Goal: Task Accomplishment & Management: Manage account settings

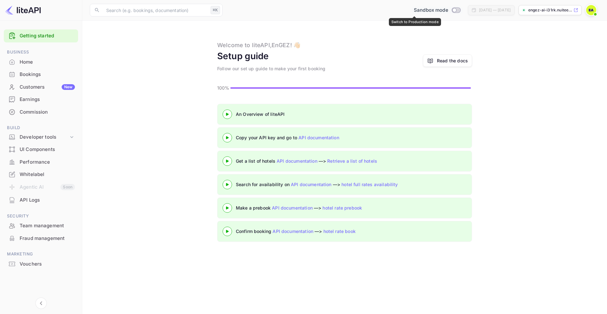
click at [448, 10] on input "Switch to Production mode" at bounding box center [454, 10] width 13 height 4
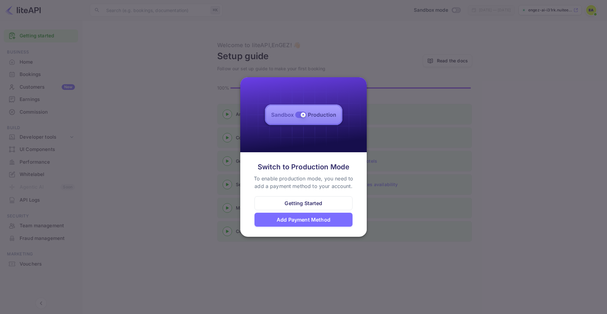
click at [308, 204] on div "Getting Started" at bounding box center [304, 203] width 38 height 8
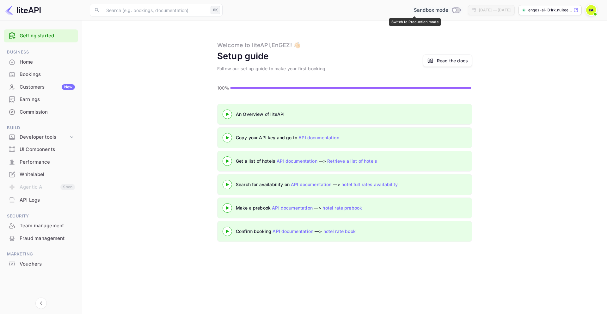
click at [448, 9] on input "Switch to Production mode" at bounding box center [454, 10] width 13 height 4
checkbox input "false"
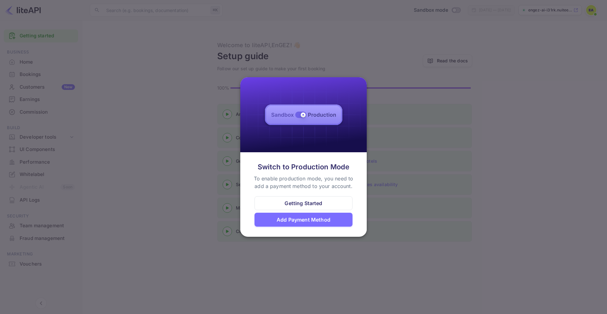
click at [313, 221] on div "Add Payment Method" at bounding box center [304, 220] width 54 height 8
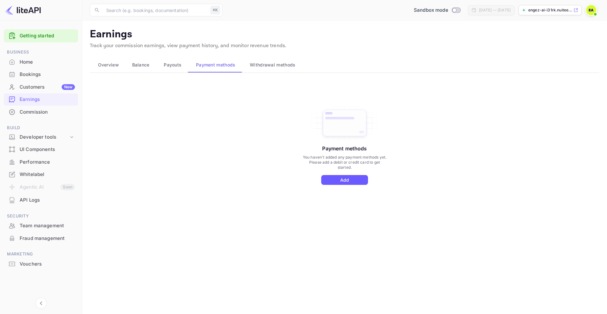
click at [345, 179] on button "Add" at bounding box center [344, 180] width 47 height 10
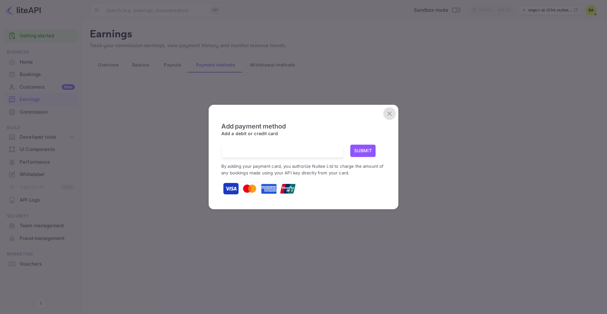
click at [390, 113] on icon "close" at bounding box center [389, 113] width 4 height 4
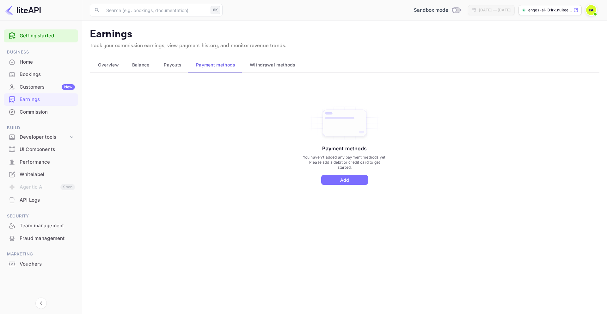
click at [174, 66] on span "Payouts" at bounding box center [173, 65] width 18 height 8
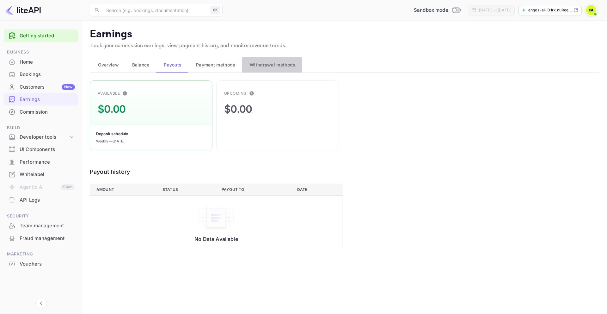
click at [273, 65] on span "Withdrawal methods" at bounding box center [273, 65] width 46 height 8
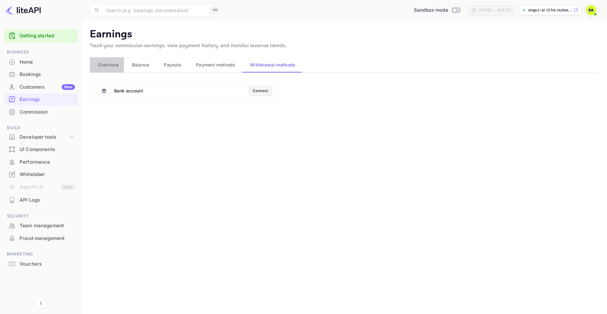
click at [105, 65] on span "Overview" at bounding box center [108, 65] width 21 height 8
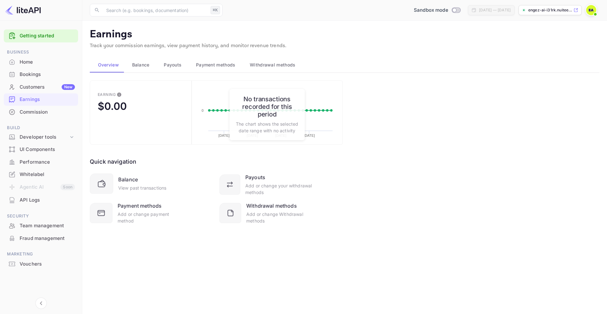
click at [553, 12] on p "engez-ai-i31rk.nuitee...." at bounding box center [550, 10] width 44 height 6
click at [448, 9] on input "Switch to Production mode" at bounding box center [454, 10] width 13 height 4
checkbox input "false"
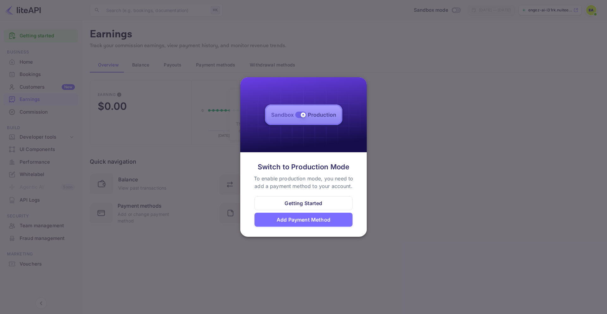
click at [304, 201] on div "Getting Started" at bounding box center [304, 203] width 38 height 8
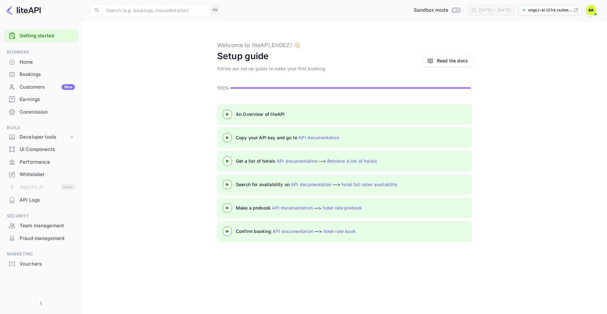
click at [229, 114] on 3 at bounding box center [227, 114] width 3 height 3
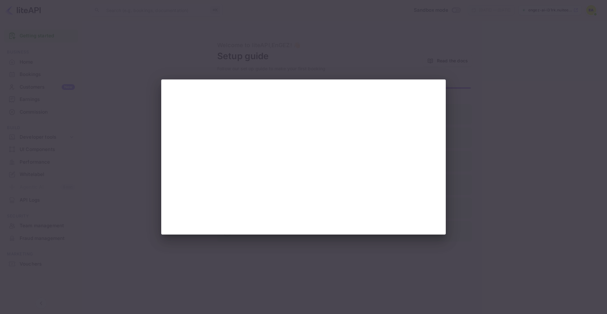
click at [526, 164] on div at bounding box center [303, 157] width 607 height 314
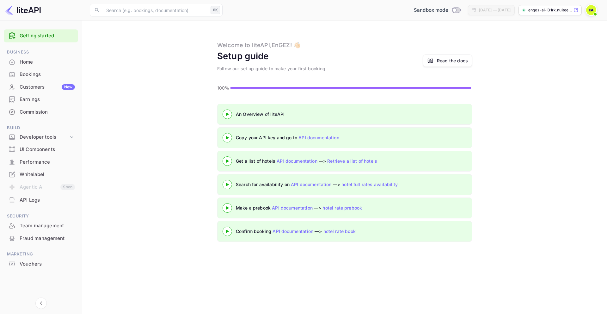
click at [454, 60] on div "Read the docs" at bounding box center [452, 60] width 31 height 7
click at [229, 138] on icon at bounding box center [227, 137] width 22 height 3
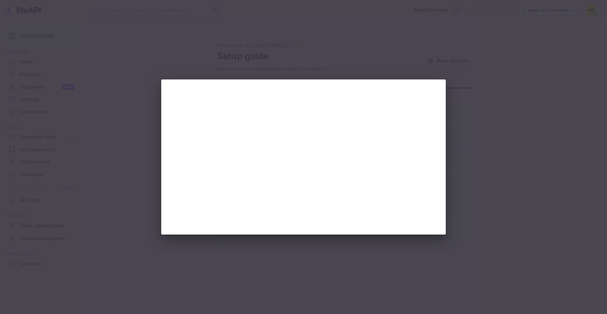
click at [545, 135] on div at bounding box center [303, 157] width 607 height 314
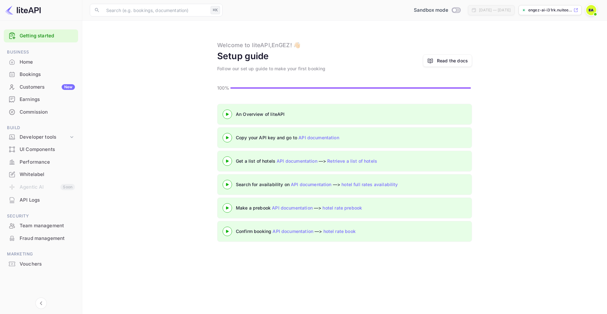
click at [28, 175] on div "Whitelabel" at bounding box center [47, 174] width 55 height 7
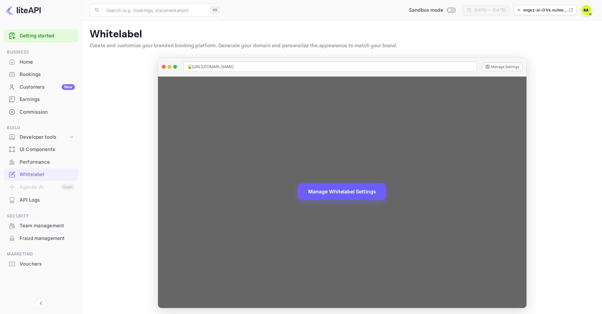
click at [338, 190] on button "Manage Whitelabel Settings" at bounding box center [342, 191] width 88 height 16
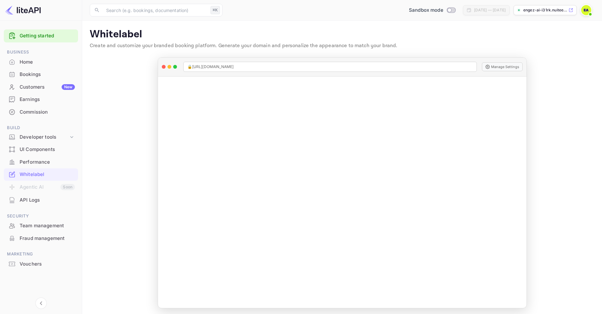
click at [553, 10] on p "engez-ai-i31rk.nuitee...." at bounding box center [546, 10] width 44 height 6
